Goal: Information Seeking & Learning: Find specific fact

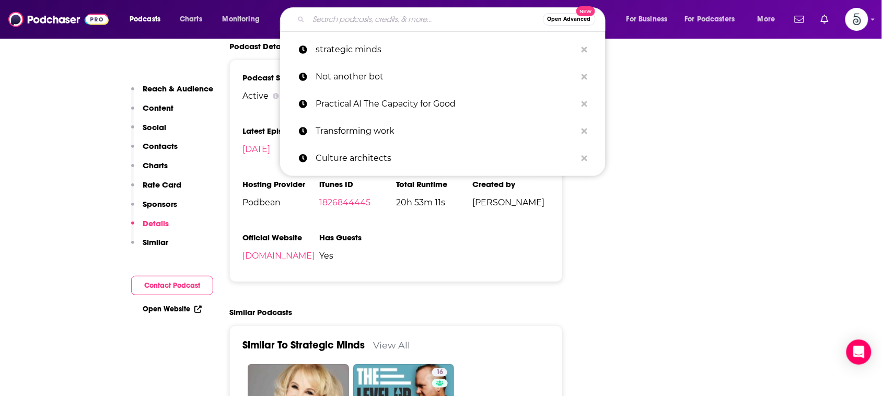
type input "Leman Tech Leadership Podcast"
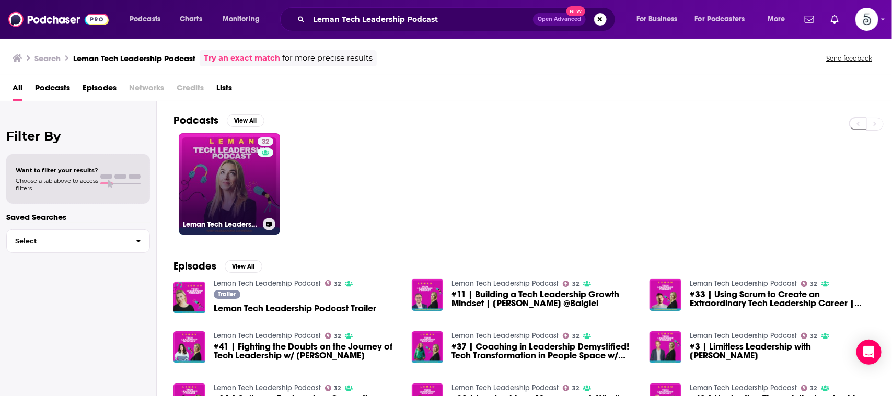
click at [209, 168] on link "32 Leman Tech Leadership Podcast" at bounding box center [229, 183] width 101 height 101
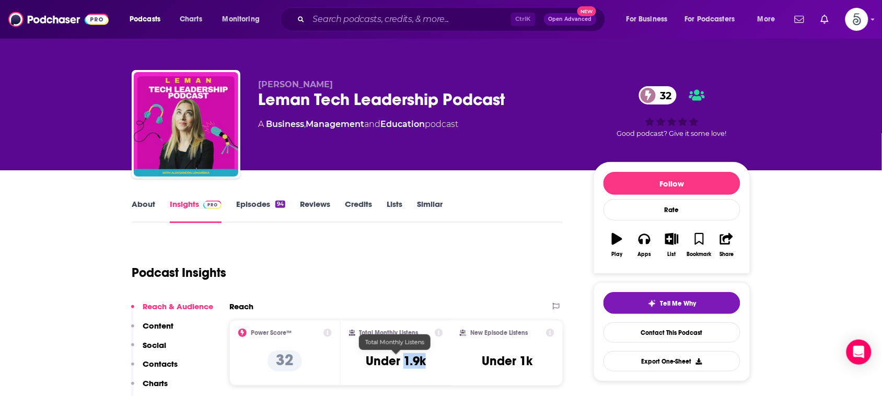
drag, startPoint x: 430, startPoint y: 366, endPoint x: 405, endPoint y: 364, distance: 24.7
click at [405, 364] on div "Total Monthly Listens Under 1.9k" at bounding box center [396, 353] width 95 height 48
copy h3 "1.9k"
